Goal: Task Accomplishment & Management: Manage account settings

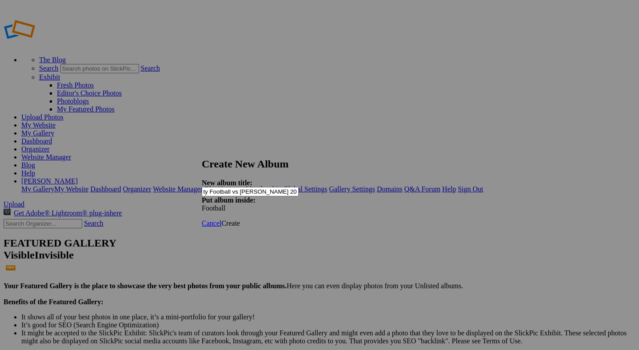
scroll to position [0, 15]
type input "Varsity Football vs [PERSON_NAME] 2025 by [PERSON_NAME]"
click at [240, 220] on span "Create" at bounding box center [230, 224] width 19 height 8
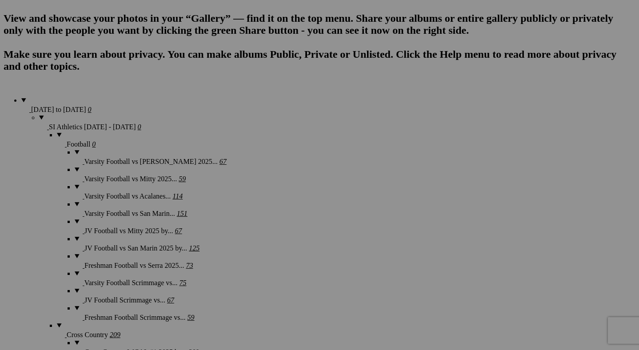
scroll to position [633, 0]
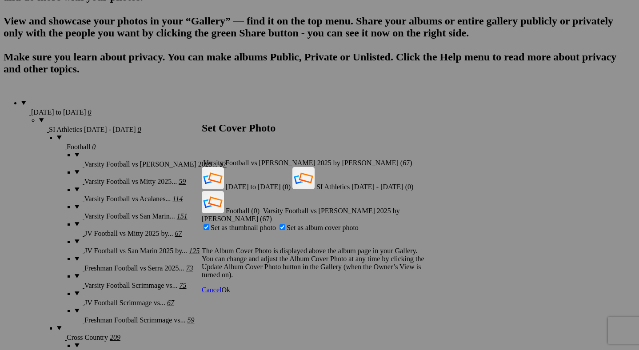
click at [230, 286] on span "Ok" at bounding box center [225, 290] width 9 height 8
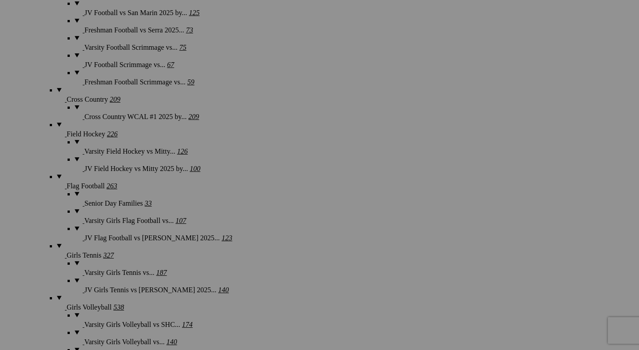
scroll to position [875, 0]
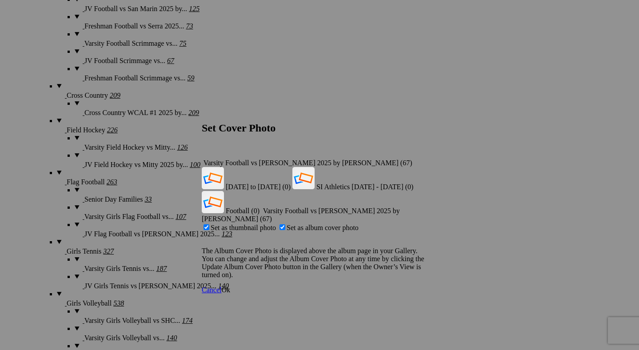
click at [230, 286] on span "Ok" at bounding box center [225, 290] width 9 height 8
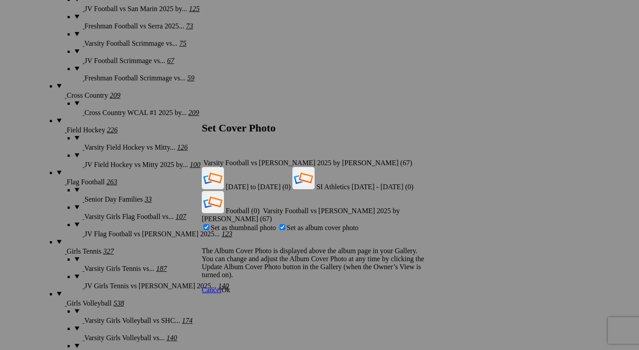
click at [230, 286] on span "Ok" at bounding box center [225, 290] width 9 height 8
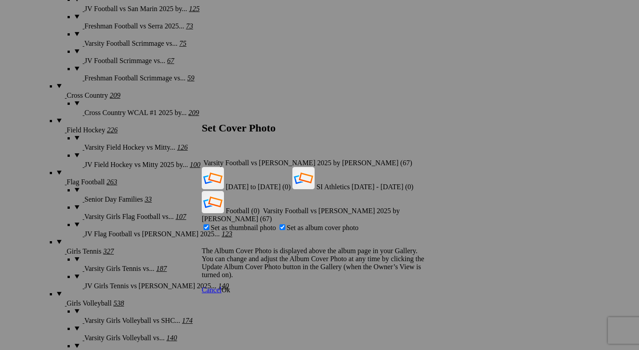
click at [230, 286] on span "Ok" at bounding box center [225, 290] width 9 height 8
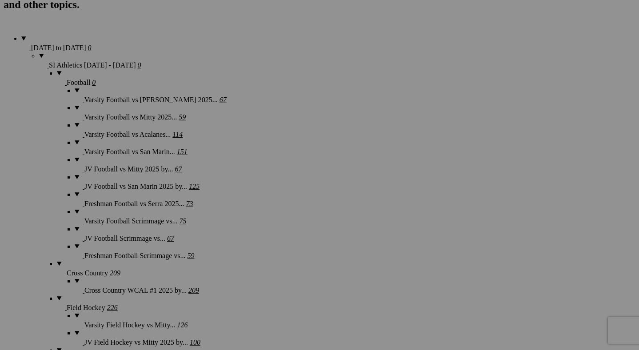
scroll to position [702, 0]
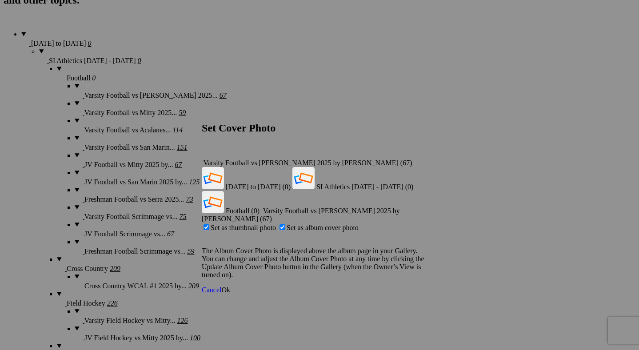
click at [230, 286] on span "Ok" at bounding box center [225, 290] width 9 height 8
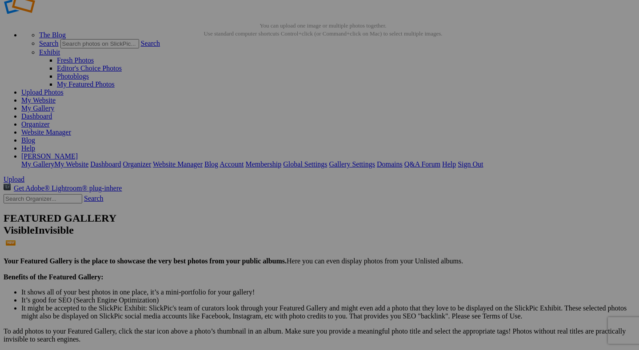
scroll to position [0, 0]
